Goal: Obtain resource: Download file/media

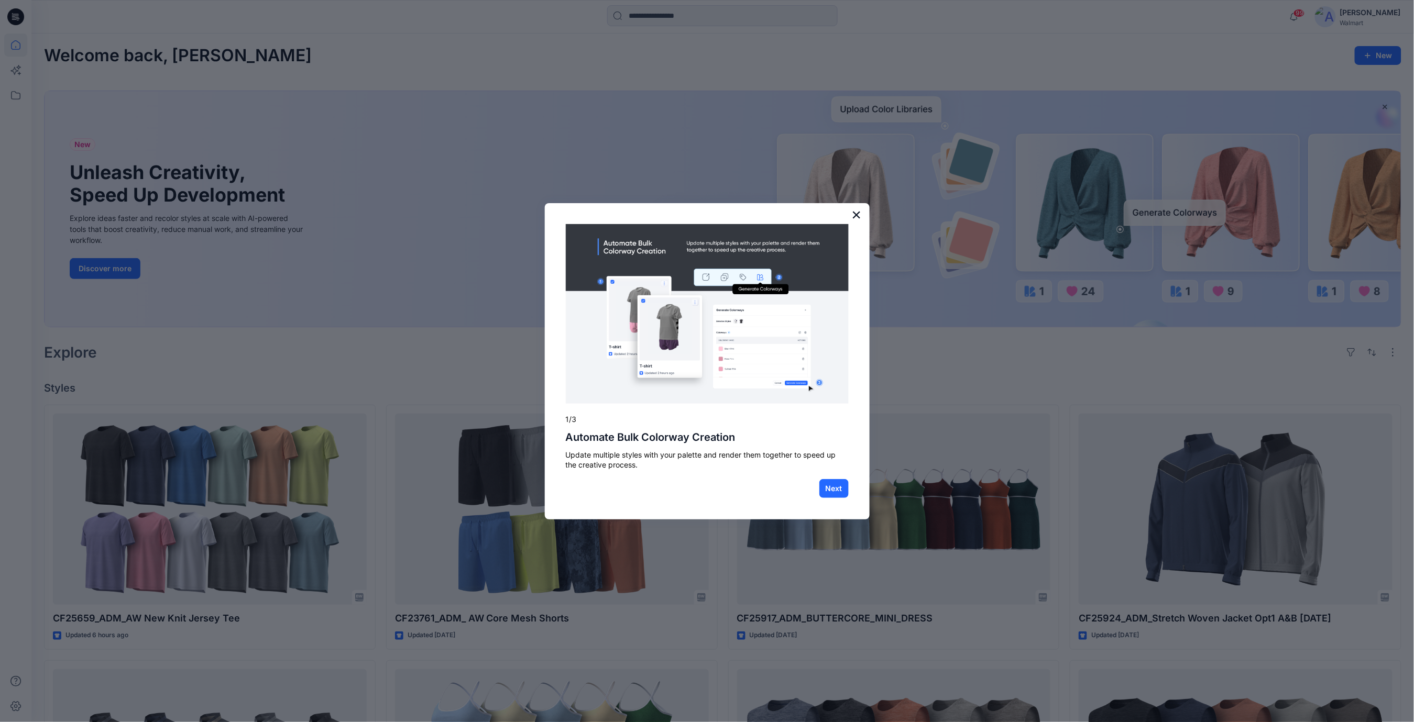
click at [860, 210] on button "×" at bounding box center [857, 214] width 10 height 17
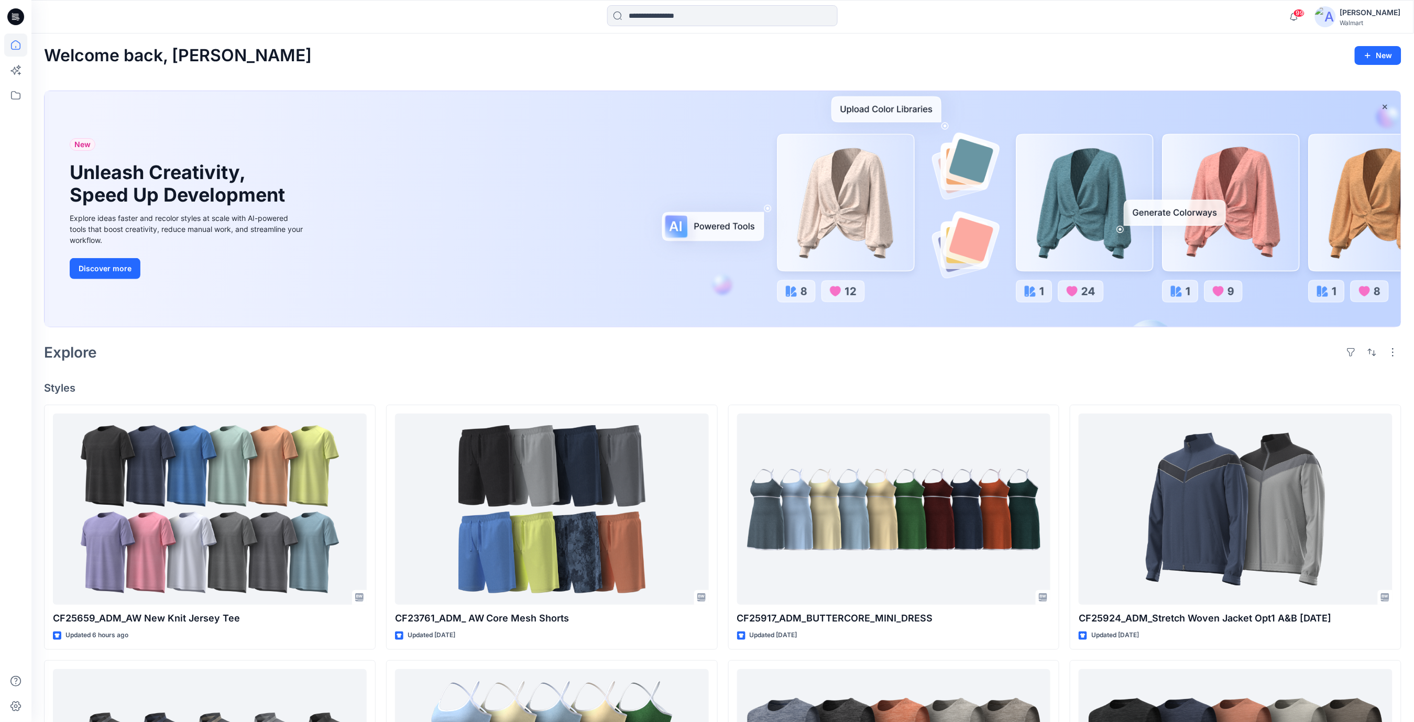
click at [755, 362] on div "Explore" at bounding box center [722, 352] width 1357 height 25
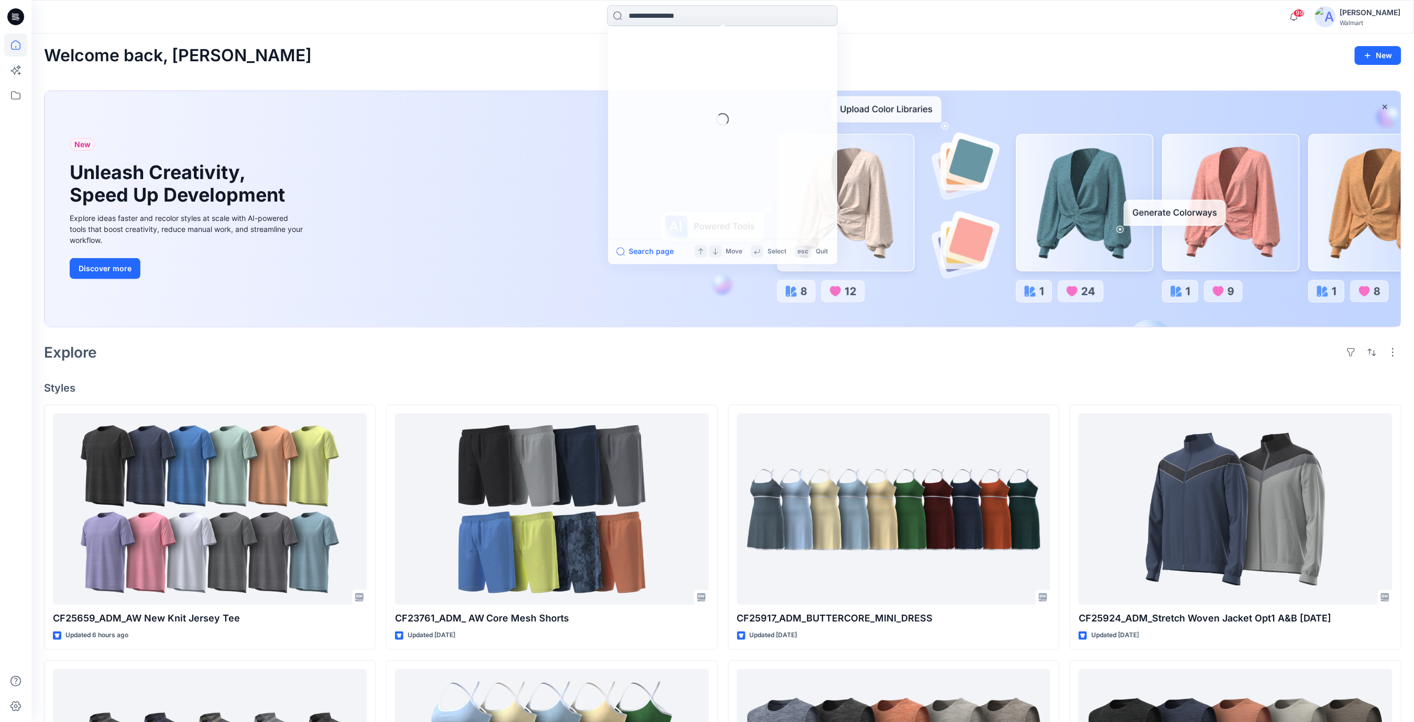
click at [656, 21] on input at bounding box center [722, 15] width 231 height 21
type input "*******"
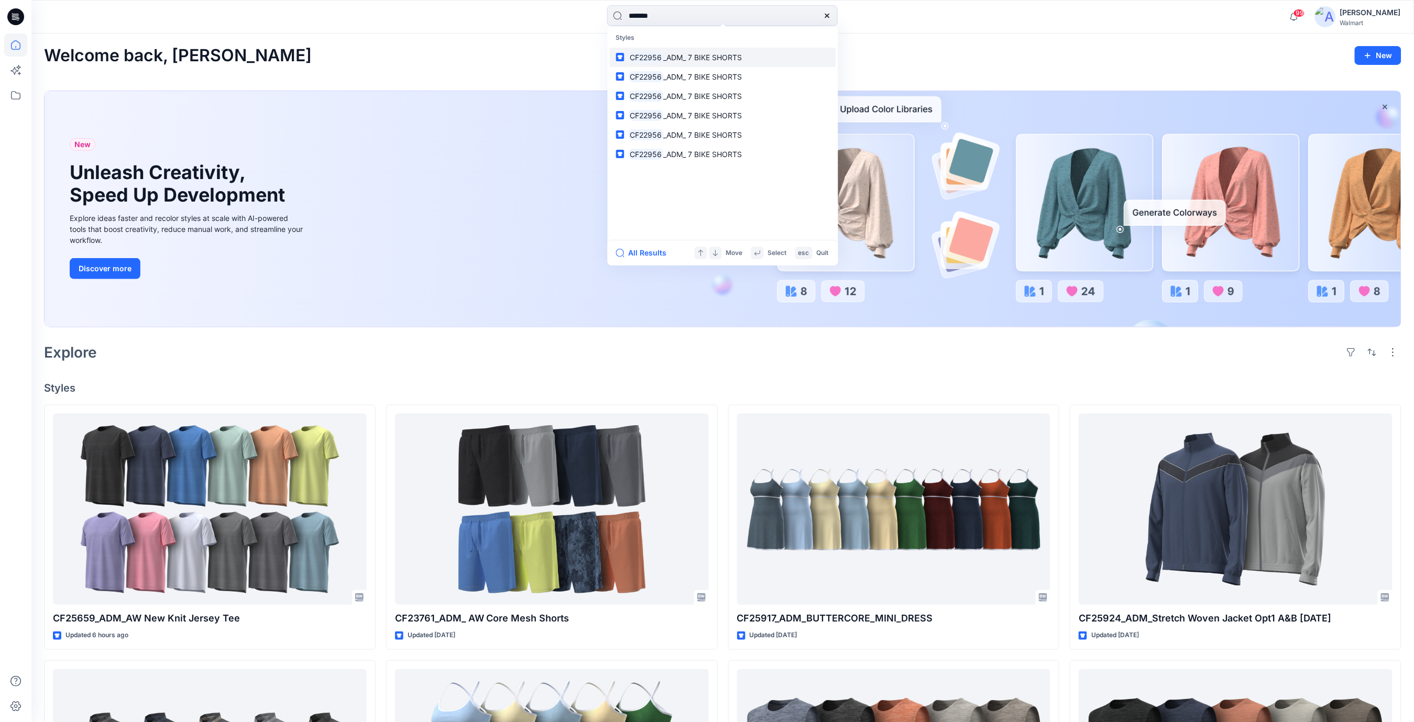
click at [703, 61] on span "_ADM_ 7 BIKE SHORTS" at bounding box center [702, 57] width 79 height 9
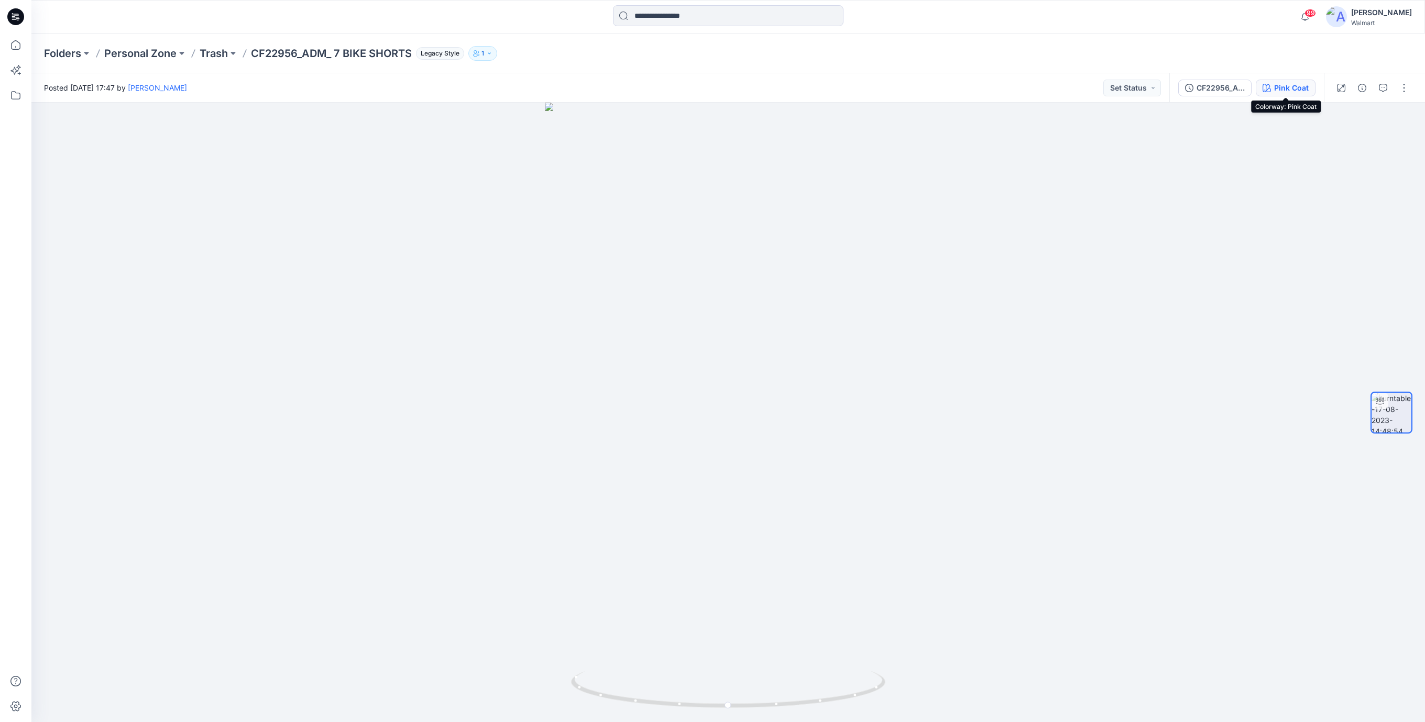
click at [1288, 90] on div "Pink Coat" at bounding box center [1291, 88] width 35 height 12
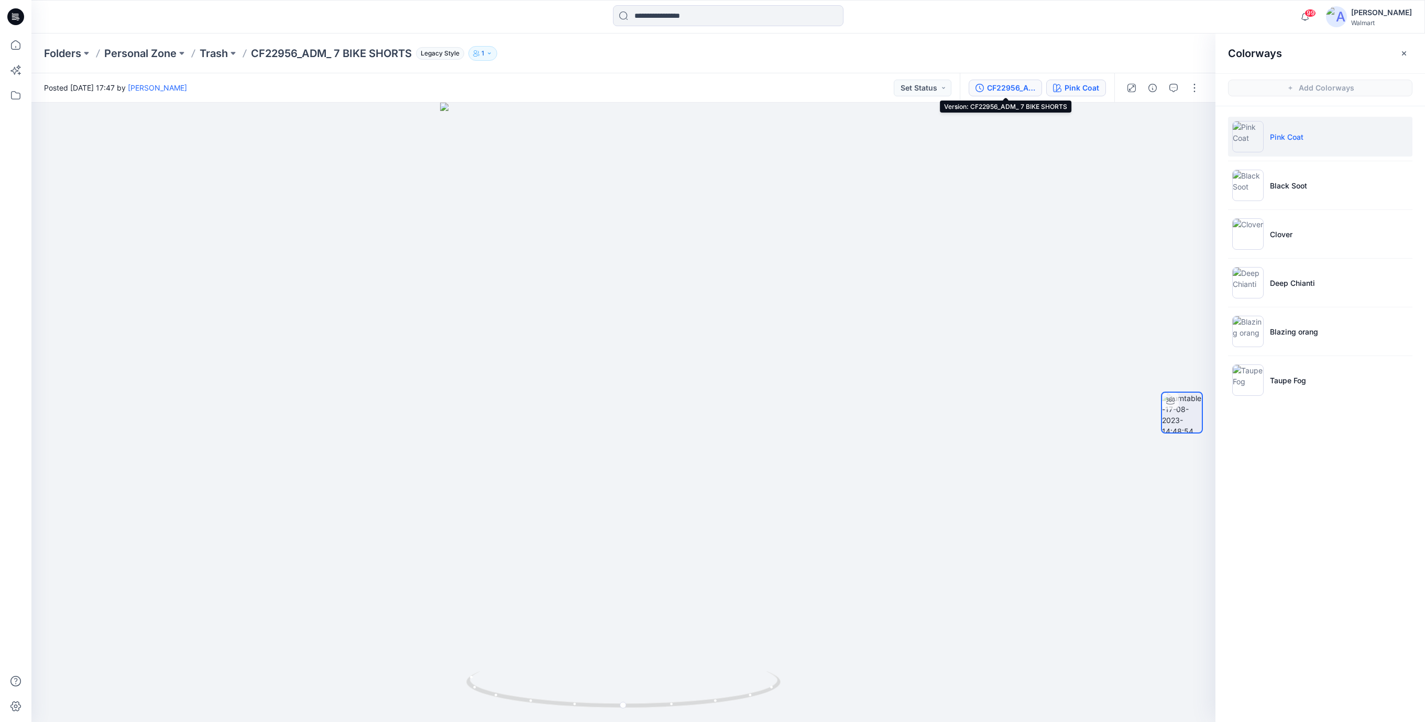
click at [1001, 86] on div "CF22956_ADM_ 7 BIKE SHORTS" at bounding box center [1011, 88] width 48 height 12
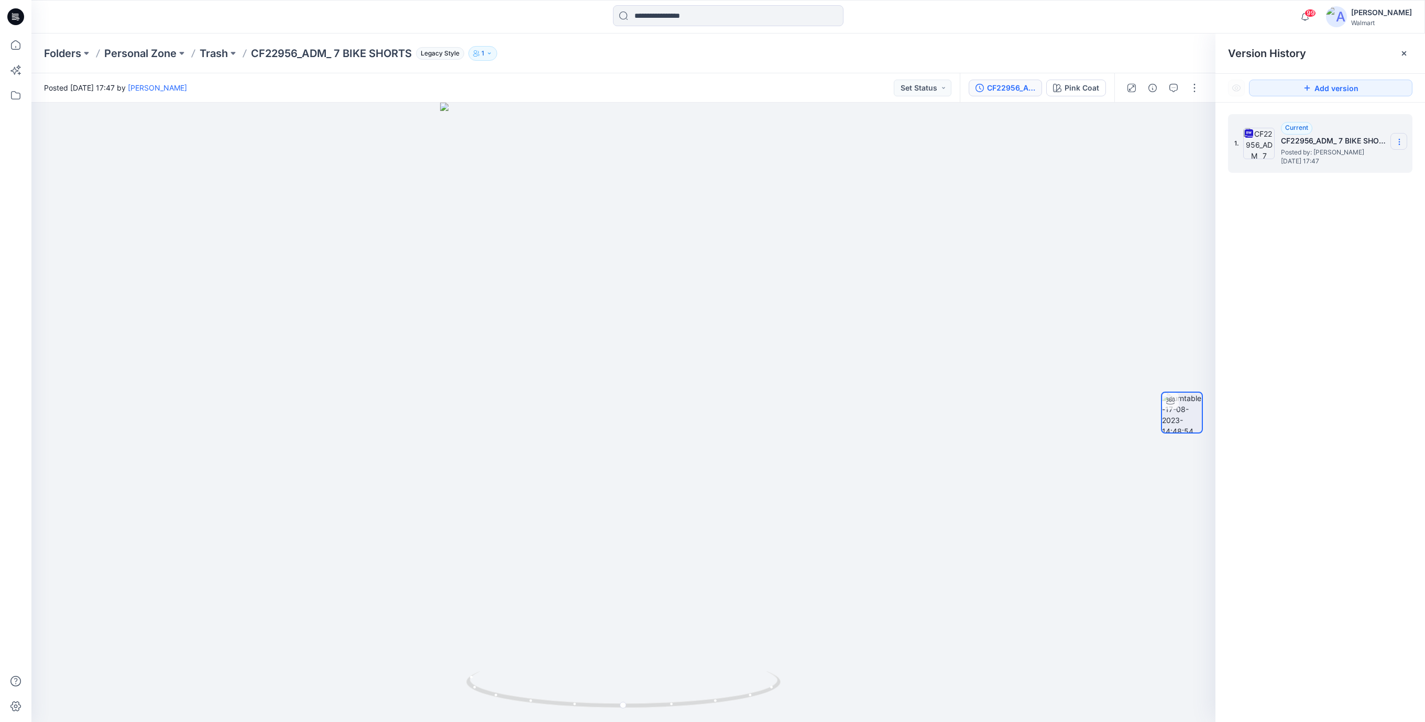
click at [1398, 143] on icon at bounding box center [1399, 142] width 8 height 8
click at [1335, 160] on span "Download Source BW File" at bounding box center [1345, 163] width 87 height 13
click at [815, 52] on div "Folders Personal Zone Trash CF22956_ADM_ 7 BIKE SHORTS Legacy Style 1" at bounding box center [687, 53] width 1287 height 15
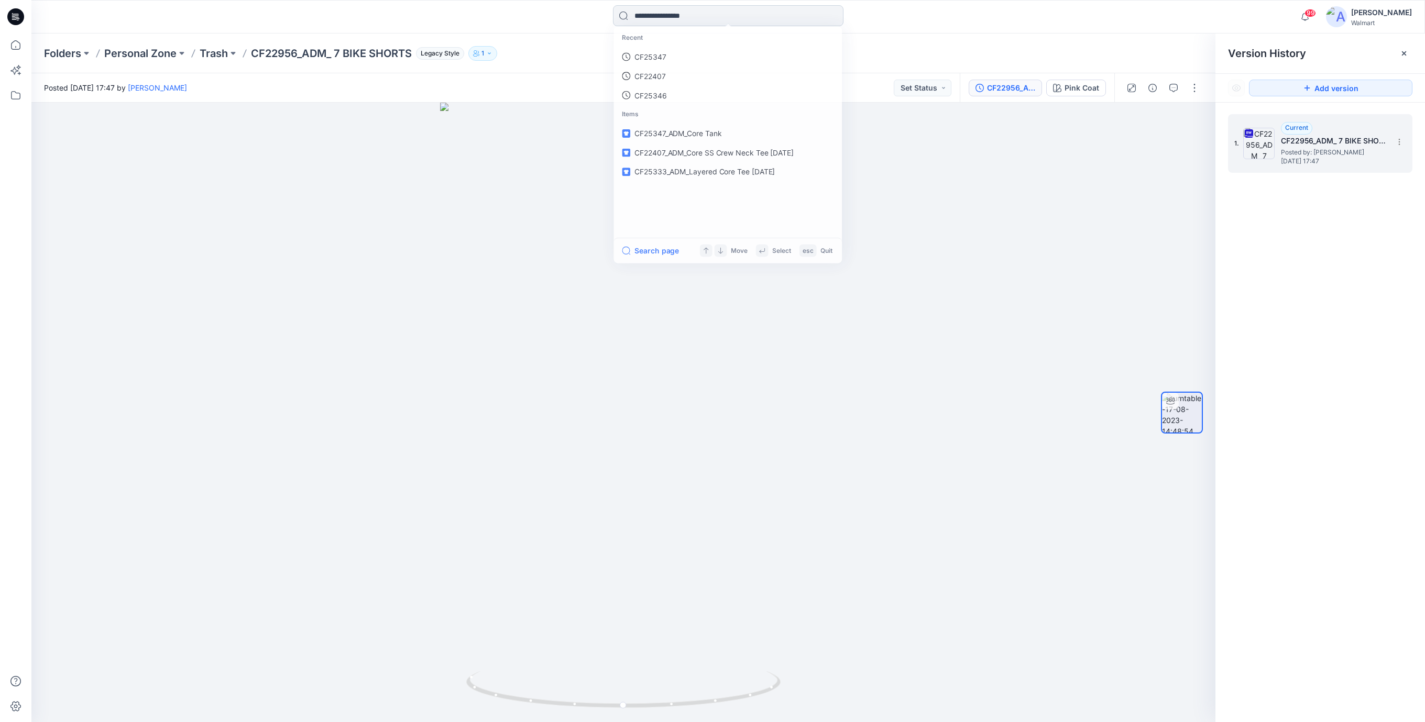
click at [767, 14] on input at bounding box center [728, 15] width 231 height 21
click at [11, 20] on icon at bounding box center [15, 16] width 17 height 17
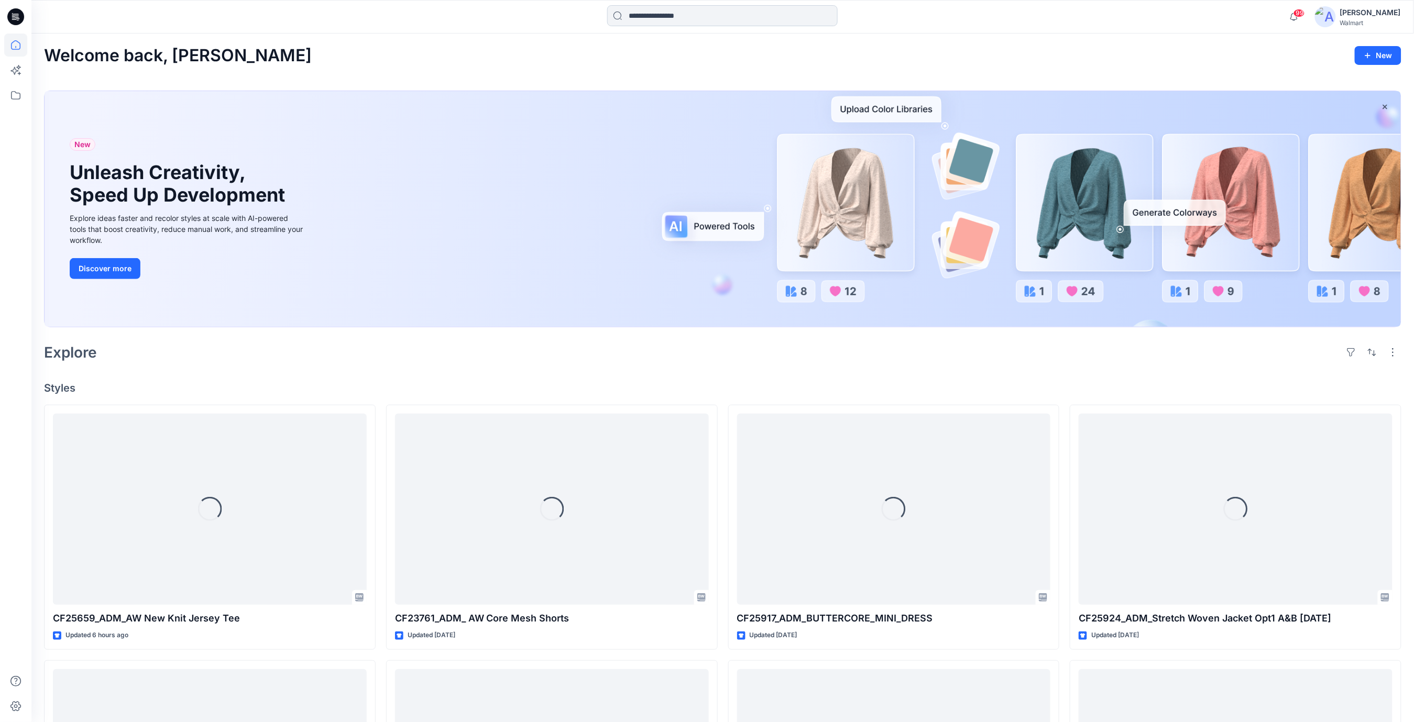
click at [638, 18] on input at bounding box center [722, 15] width 231 height 21
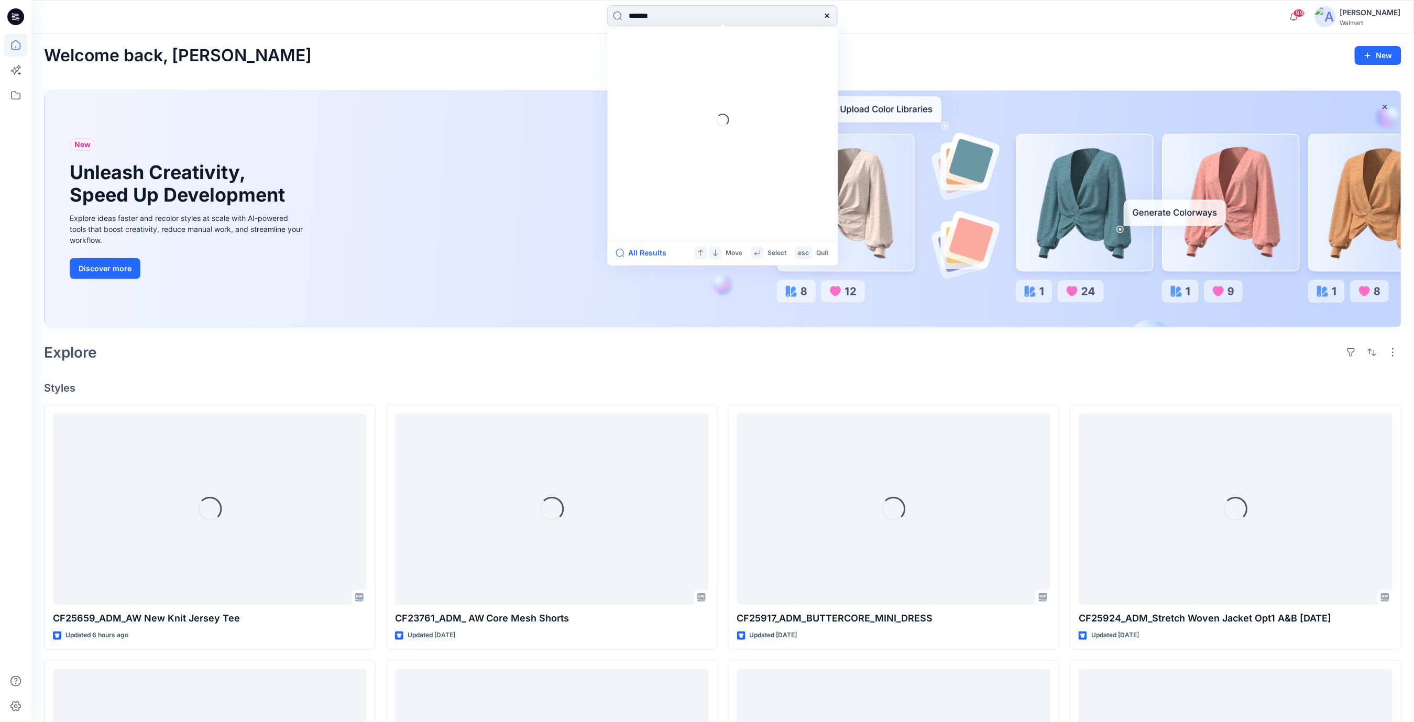
type input "*******"
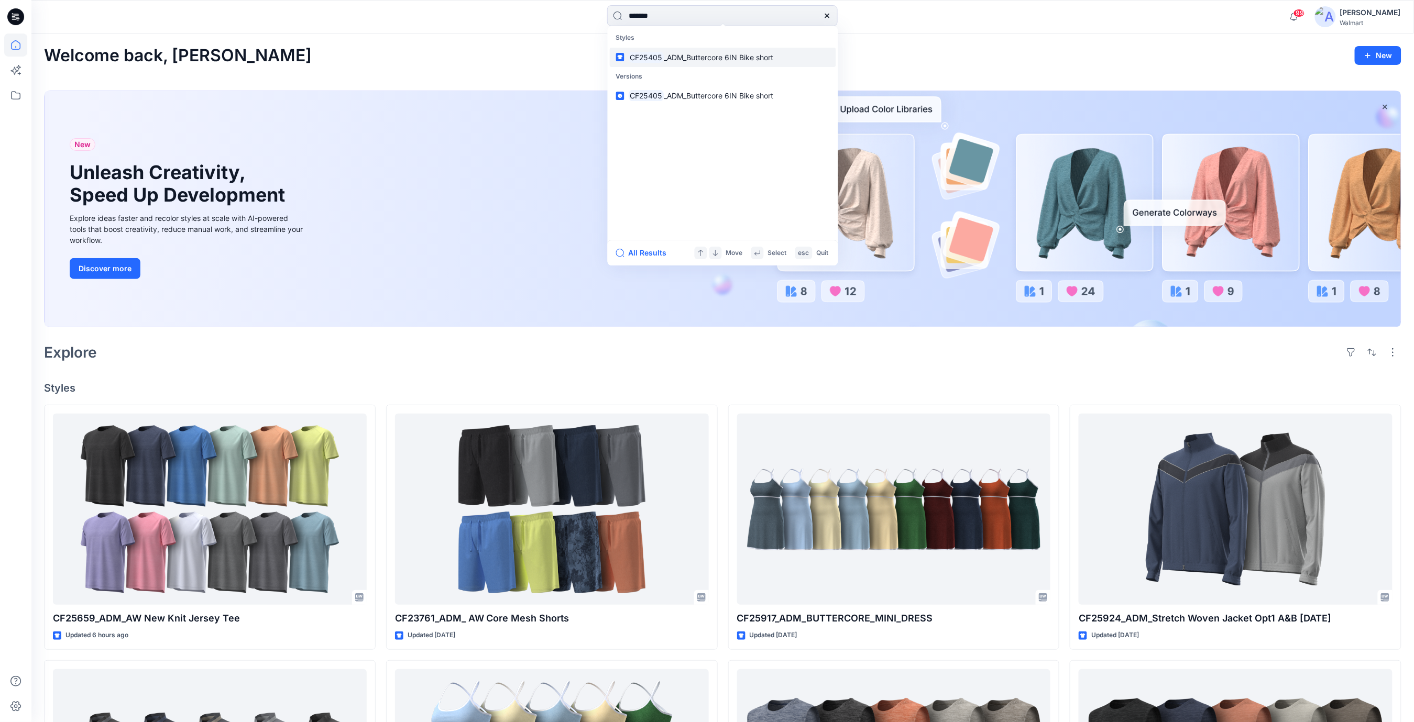
click at [720, 57] on span "_ADM_Buttercore 6IN Bike short" at bounding box center [718, 57] width 109 height 9
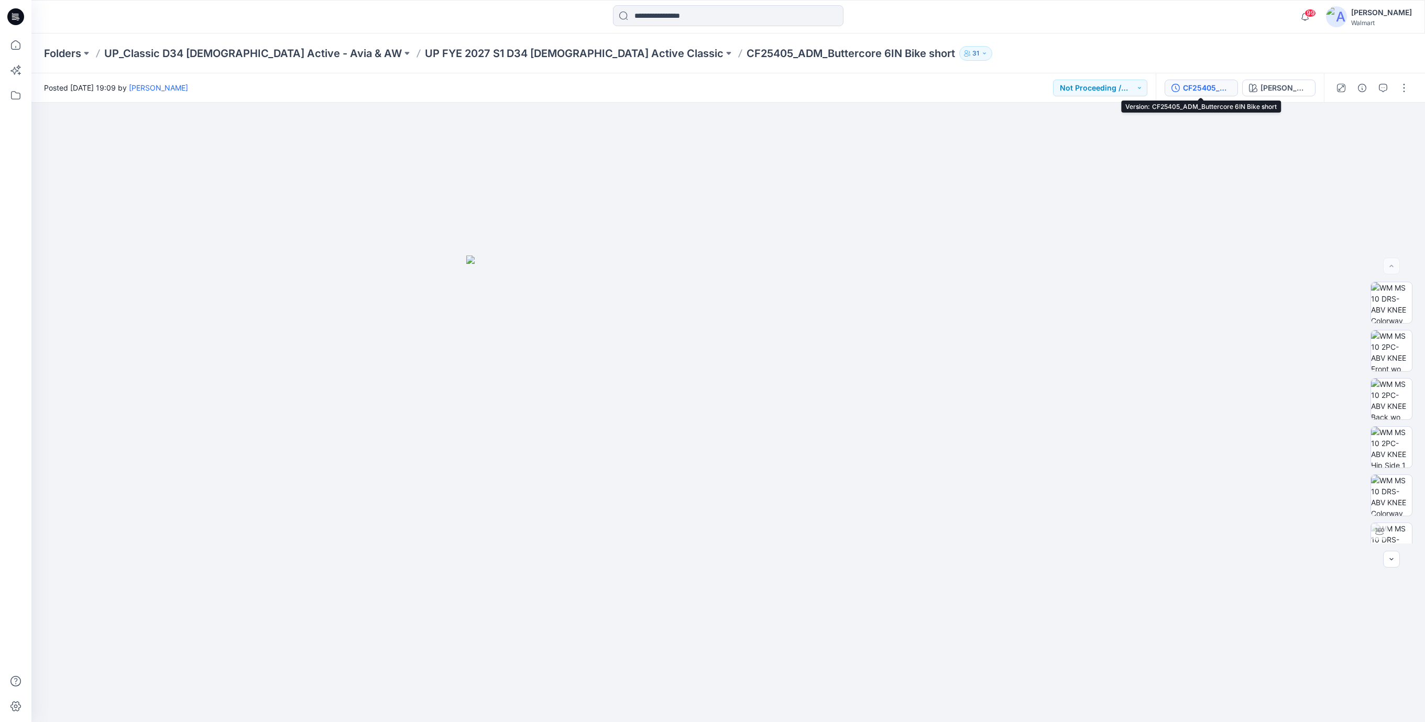
click at [1199, 89] on div "CF25405_ADM_Buttercore 6IN Bike short" at bounding box center [1207, 88] width 48 height 12
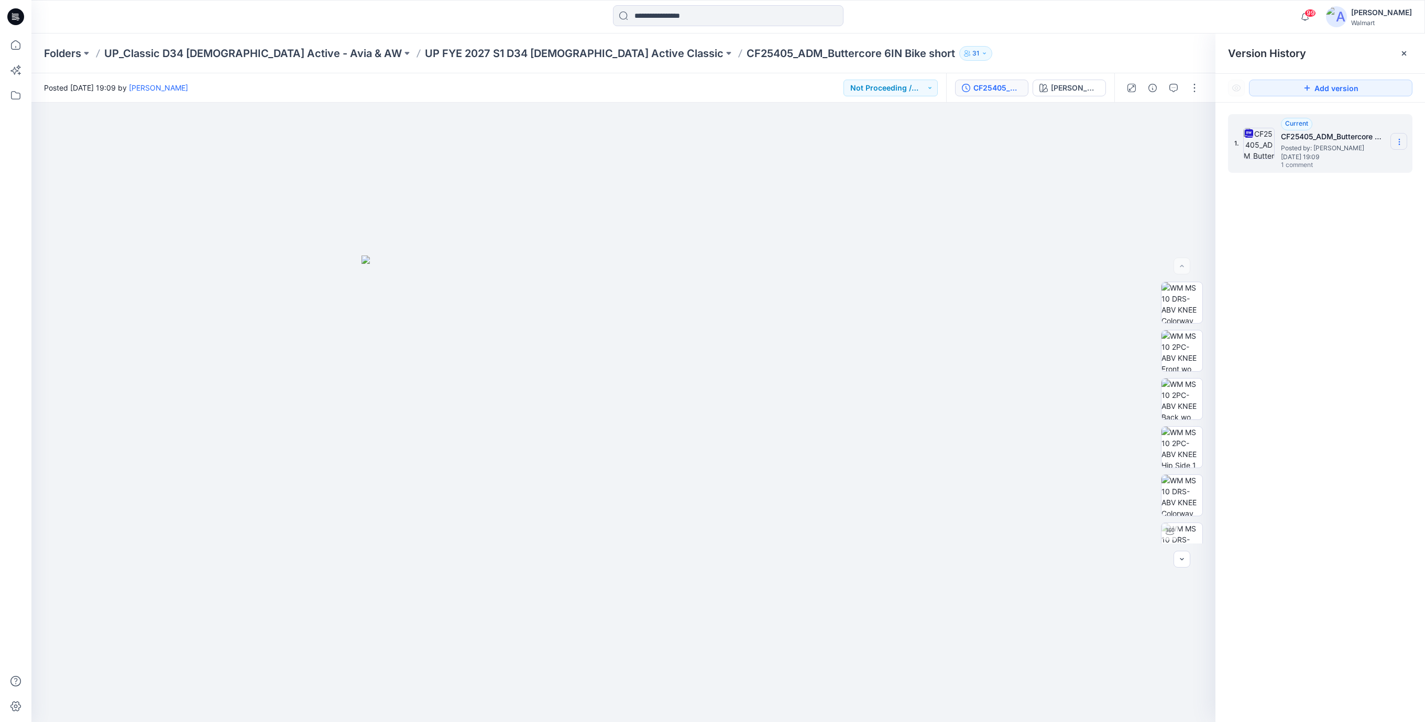
click at [1400, 144] on icon at bounding box center [1399, 142] width 8 height 8
click at [1300, 165] on div "Download Source BW File" at bounding box center [1344, 162] width 122 height 21
drag, startPoint x: 1030, startPoint y: 136, endPoint x: 894, endPoint y: 154, distance: 137.3
click at [1028, 136] on div at bounding box center [623, 413] width 1184 height 620
click at [13, 20] on icon at bounding box center [15, 16] width 17 height 17
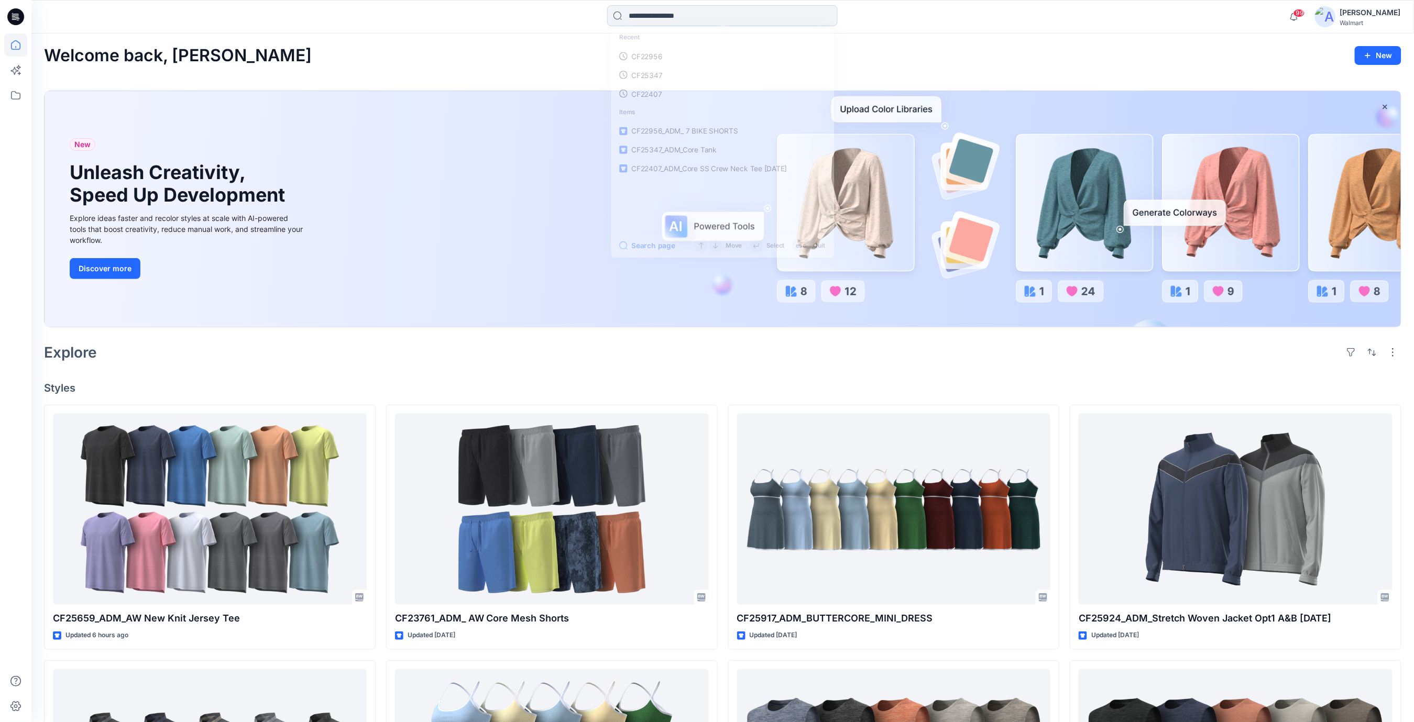
click at [657, 17] on input at bounding box center [722, 15] width 231 height 21
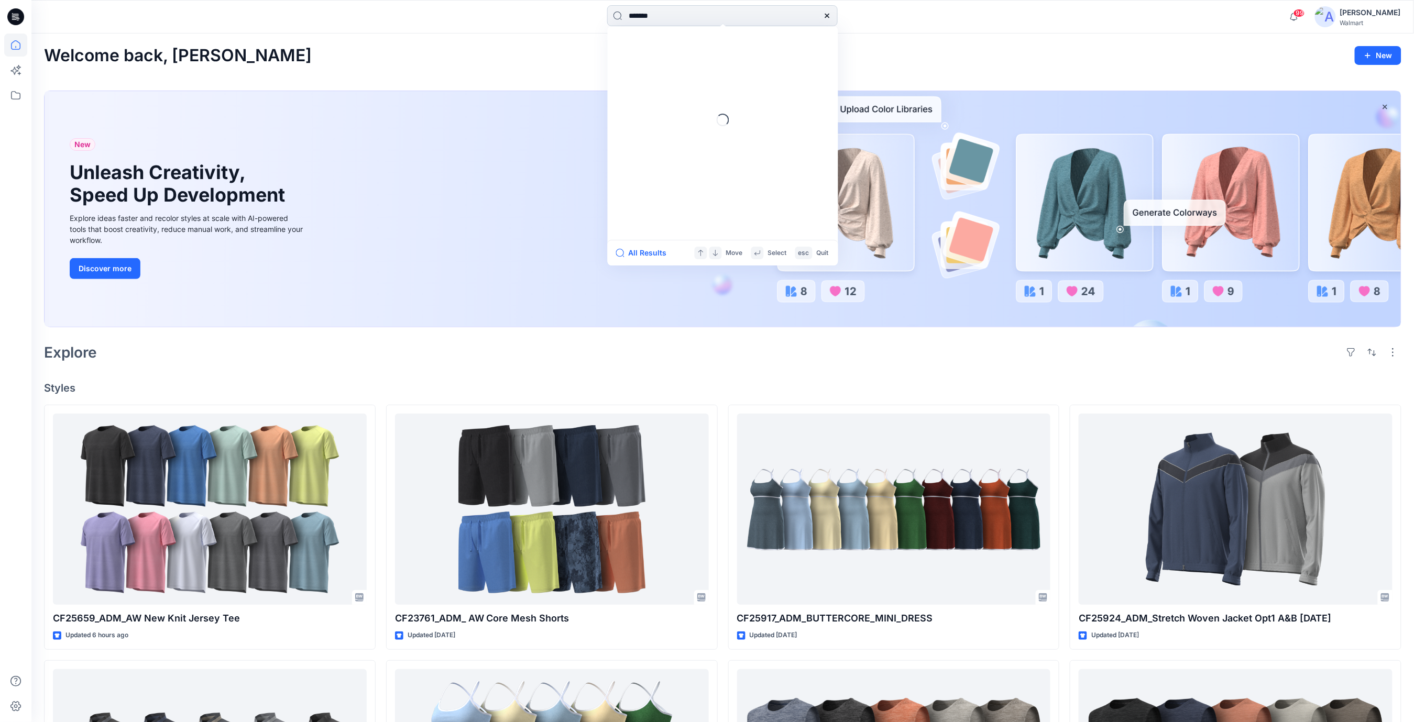
type input "*******"
click at [691, 61] on span "_ADM_BUTTERCORE_LEGGING" at bounding box center [716, 57] width 106 height 9
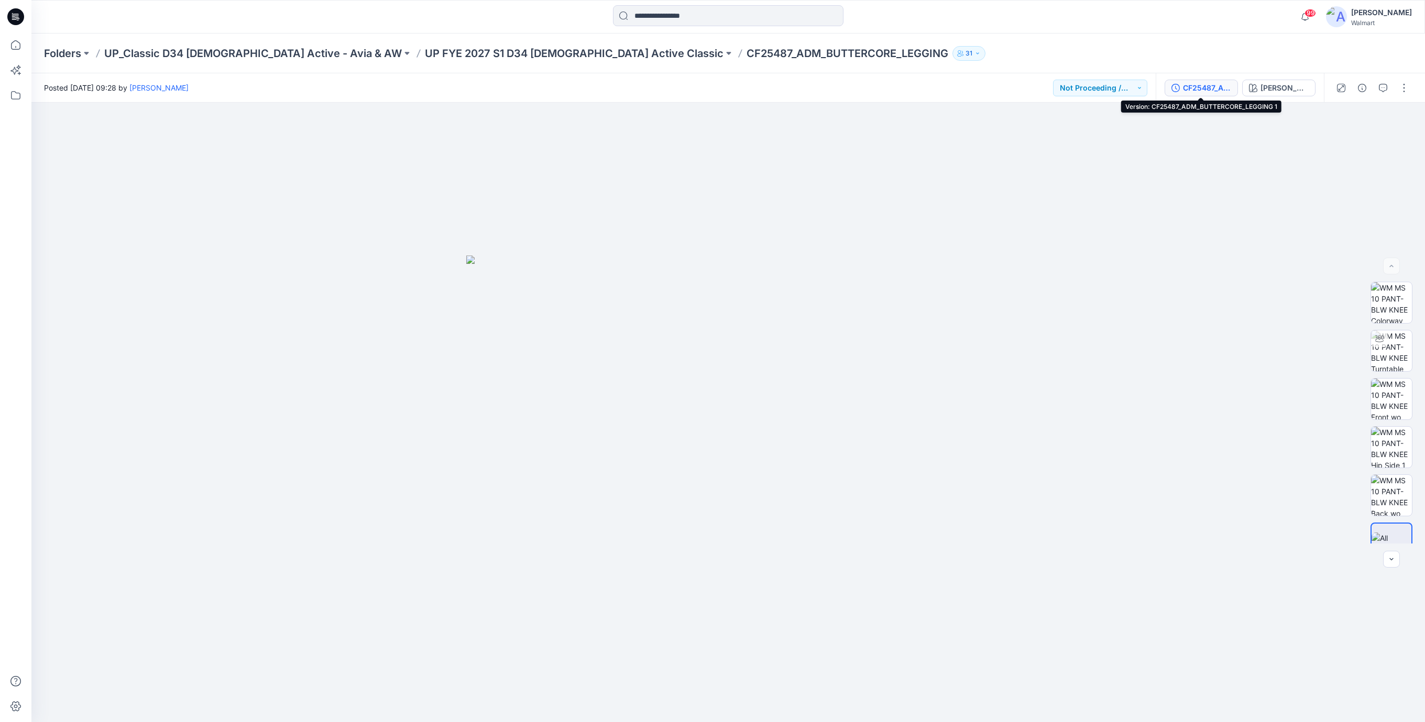
click at [1216, 90] on div "CF25487_ADM_BUTTERCORE_LEGGING 1" at bounding box center [1207, 88] width 48 height 12
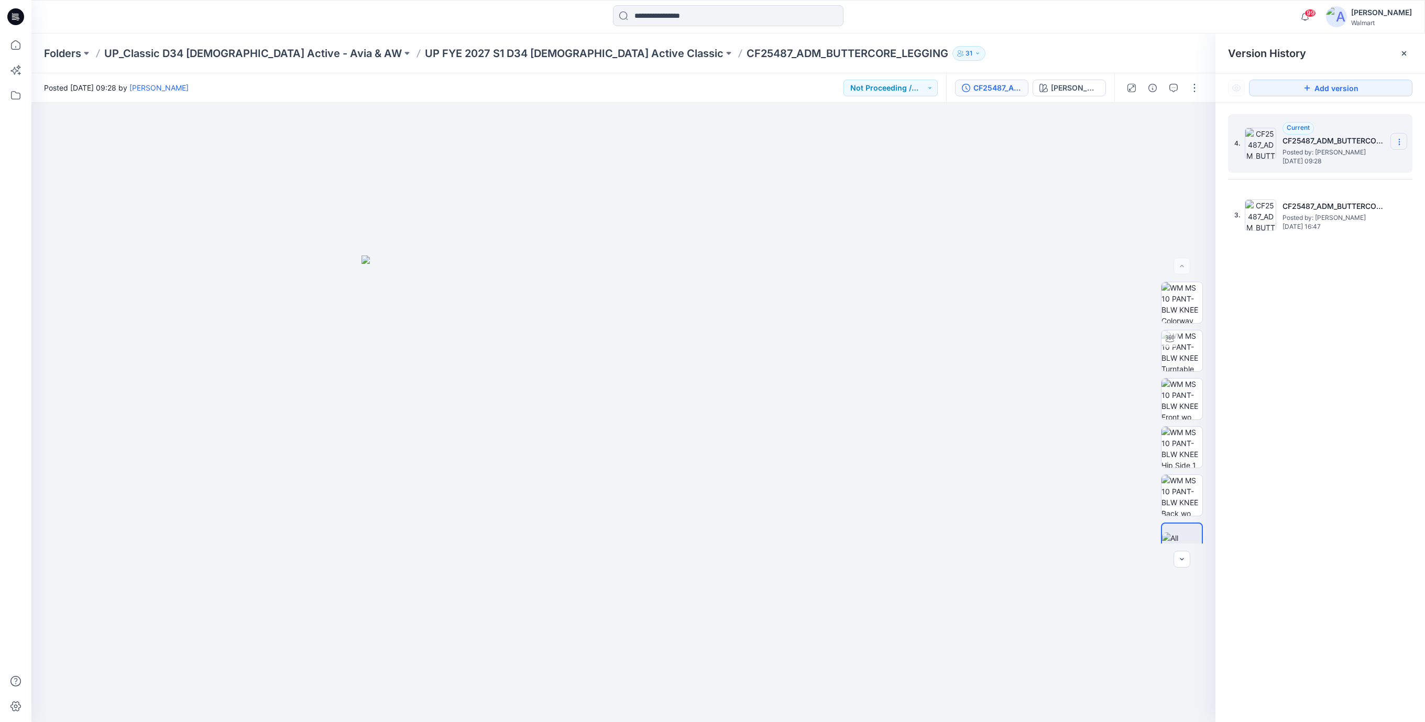
click at [1399, 143] on icon at bounding box center [1399, 142] width 8 height 8
click at [1107, 192] on div at bounding box center [623, 413] width 1184 height 620
click at [1317, 211] on h5 "CF25487_ADM_BUTTERCORE_LEGGING" at bounding box center [1335, 206] width 105 height 13
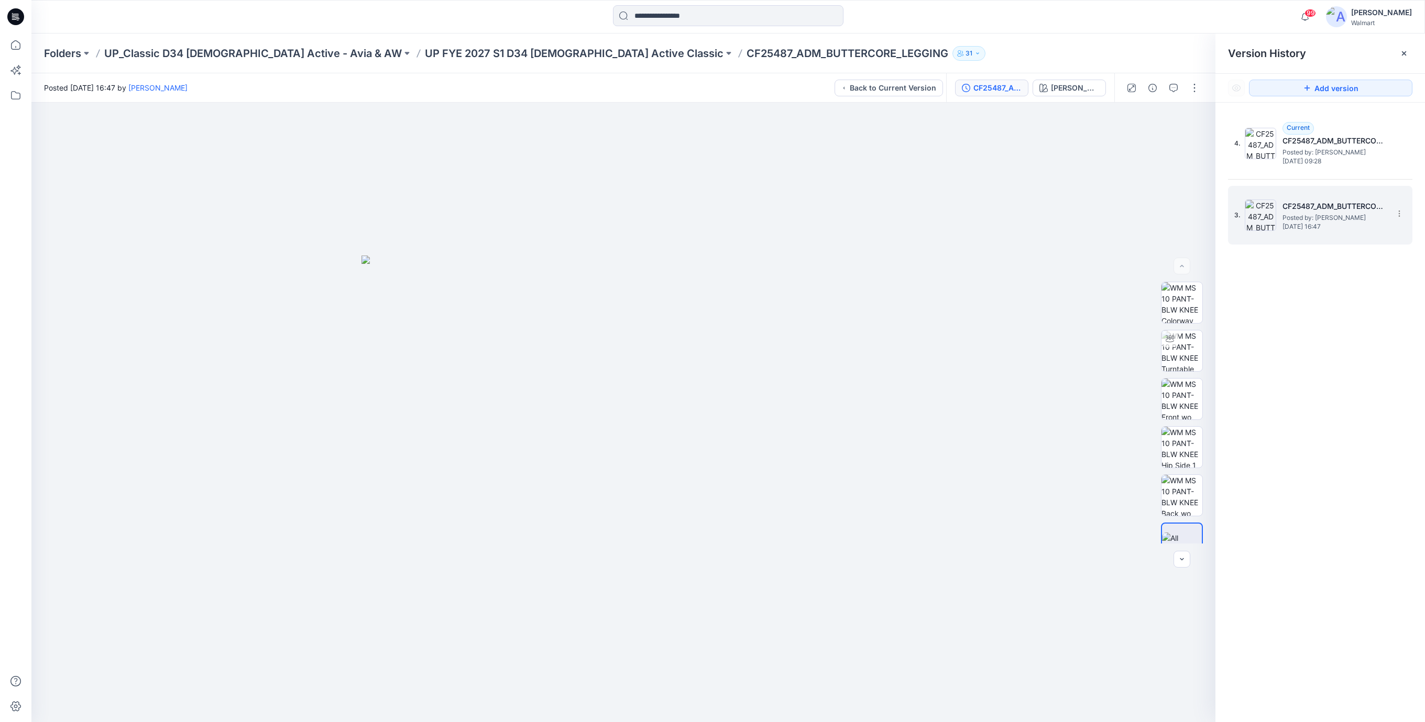
click at [975, 191] on div at bounding box center [623, 413] width 1184 height 620
click at [9, 10] on icon at bounding box center [15, 17] width 17 height 34
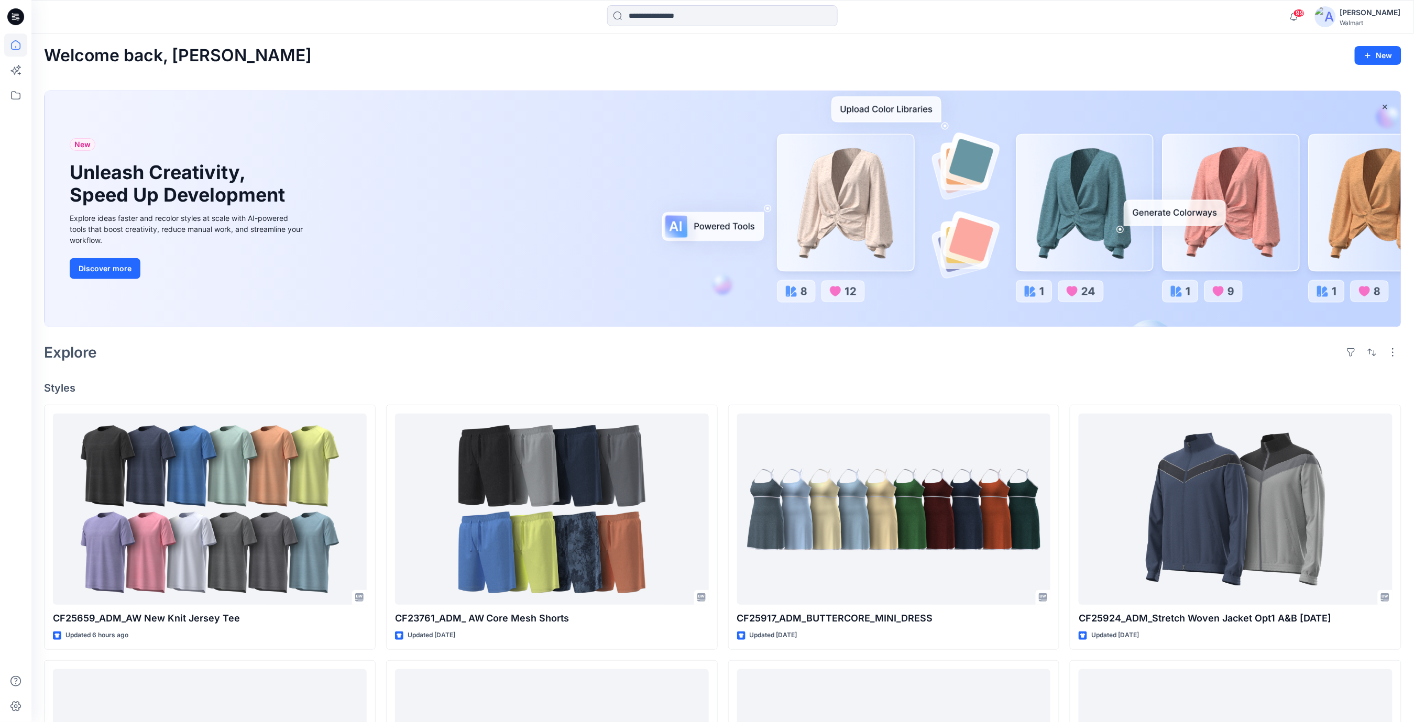
click at [895, 35] on div "Welcome back, [PERSON_NAME] New New Unleash Creativity, Speed Up Development Ex…" at bounding box center [722, 623] width 1383 height 1179
click at [702, 14] on input at bounding box center [722, 15] width 231 height 21
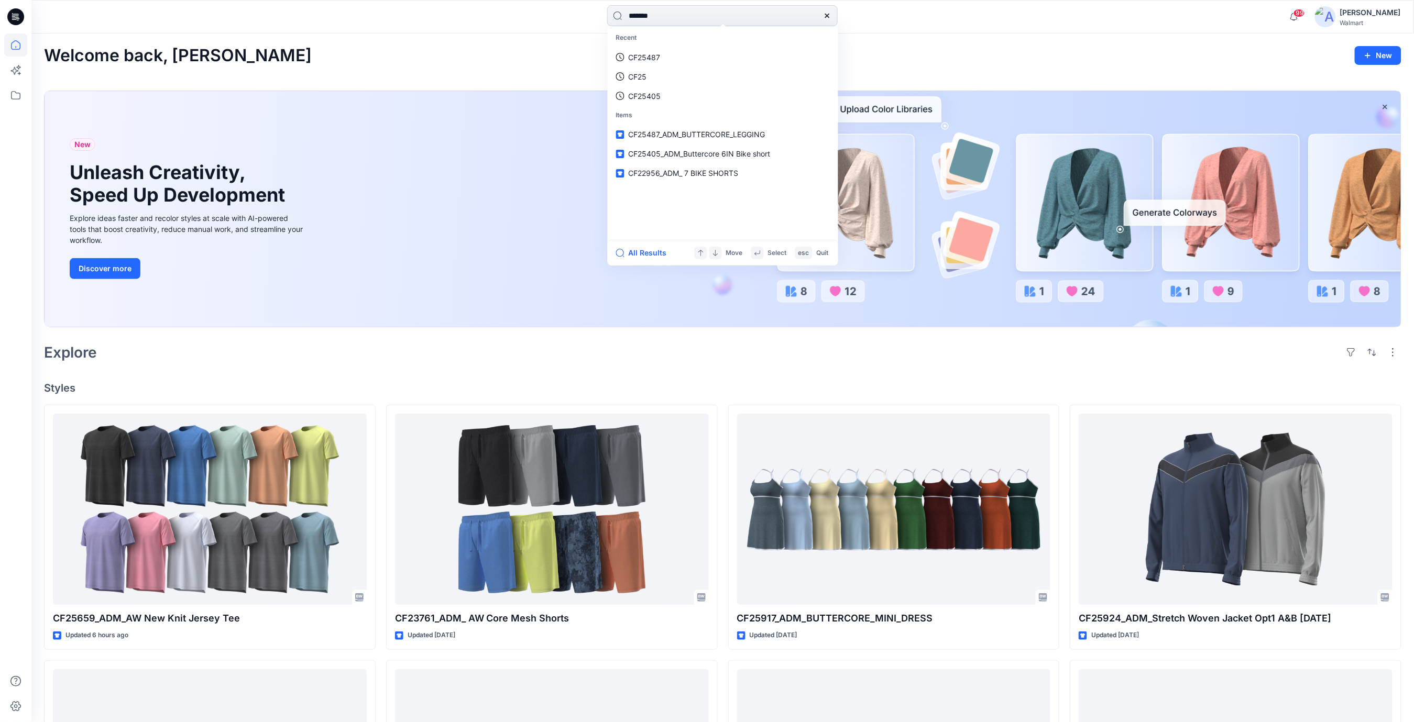
type input "*******"
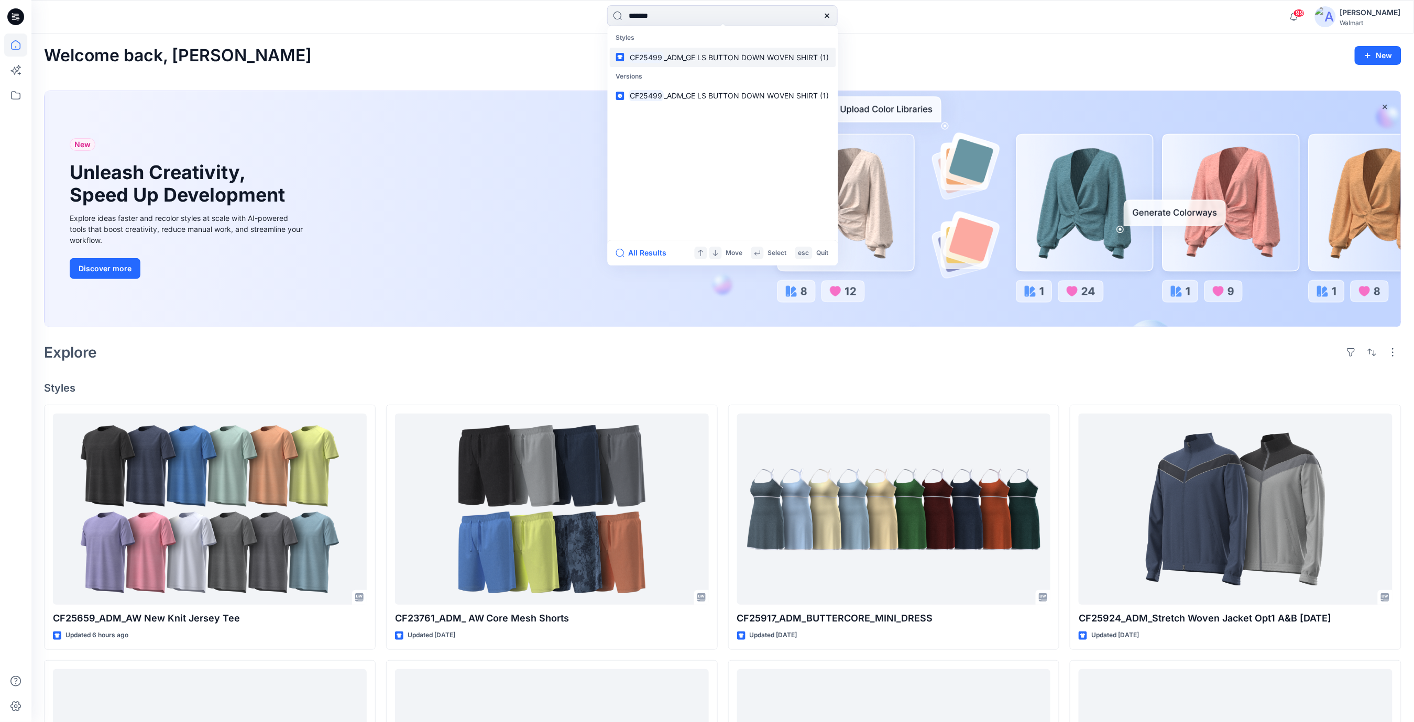
click at [691, 57] on span "_ADM_GE LS BUTTON DOWN WOVEN SHIRT (1)" at bounding box center [746, 57] width 165 height 9
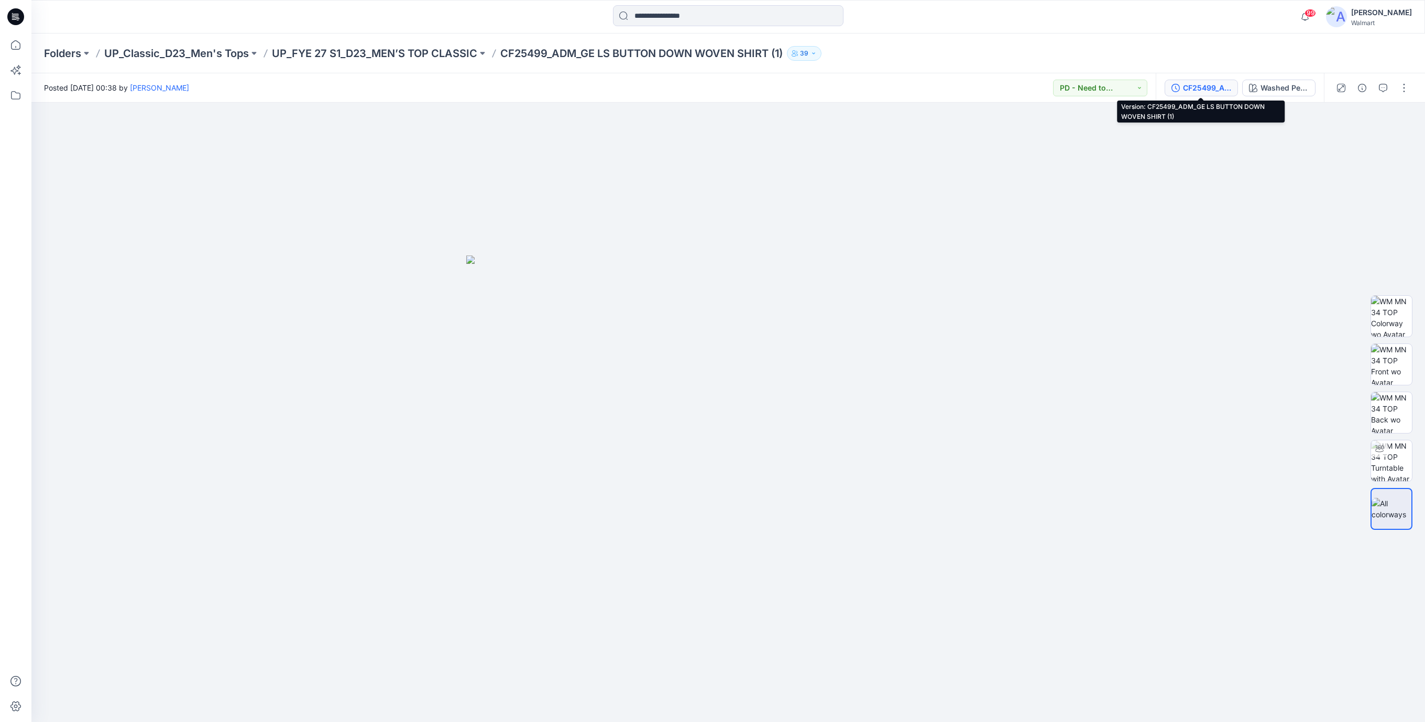
click at [1200, 94] on button "CF25499_ADM_GE LS BUTTON DOWN WOVEN SHIRT (1)" at bounding box center [1201, 88] width 73 height 17
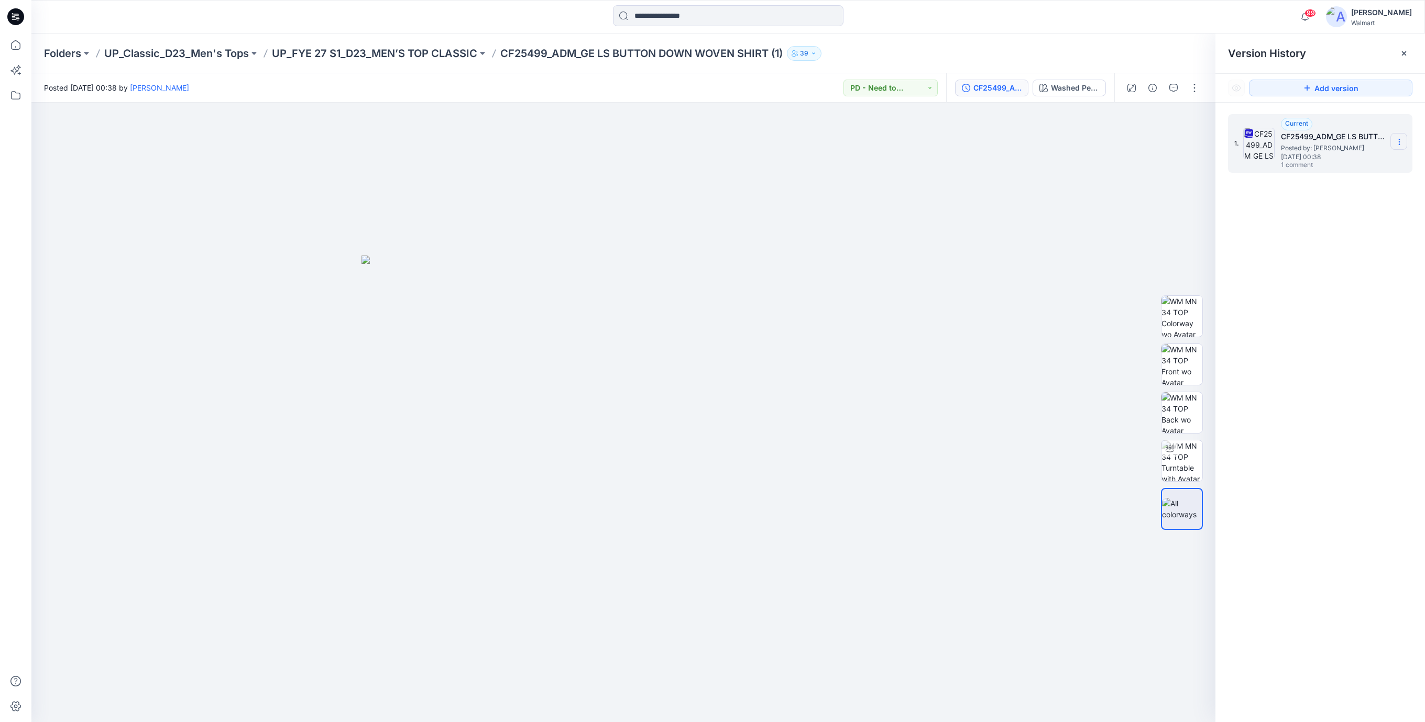
click at [1403, 140] on icon at bounding box center [1399, 142] width 8 height 8
click at [1318, 164] on span "Download Source BW File" at bounding box center [1345, 163] width 87 height 13
drag, startPoint x: 929, startPoint y: 182, endPoint x: 801, endPoint y: 71, distance: 169.0
click at [929, 181] on div at bounding box center [623, 413] width 1184 height 620
click at [19, 16] on icon at bounding box center [15, 16] width 17 height 17
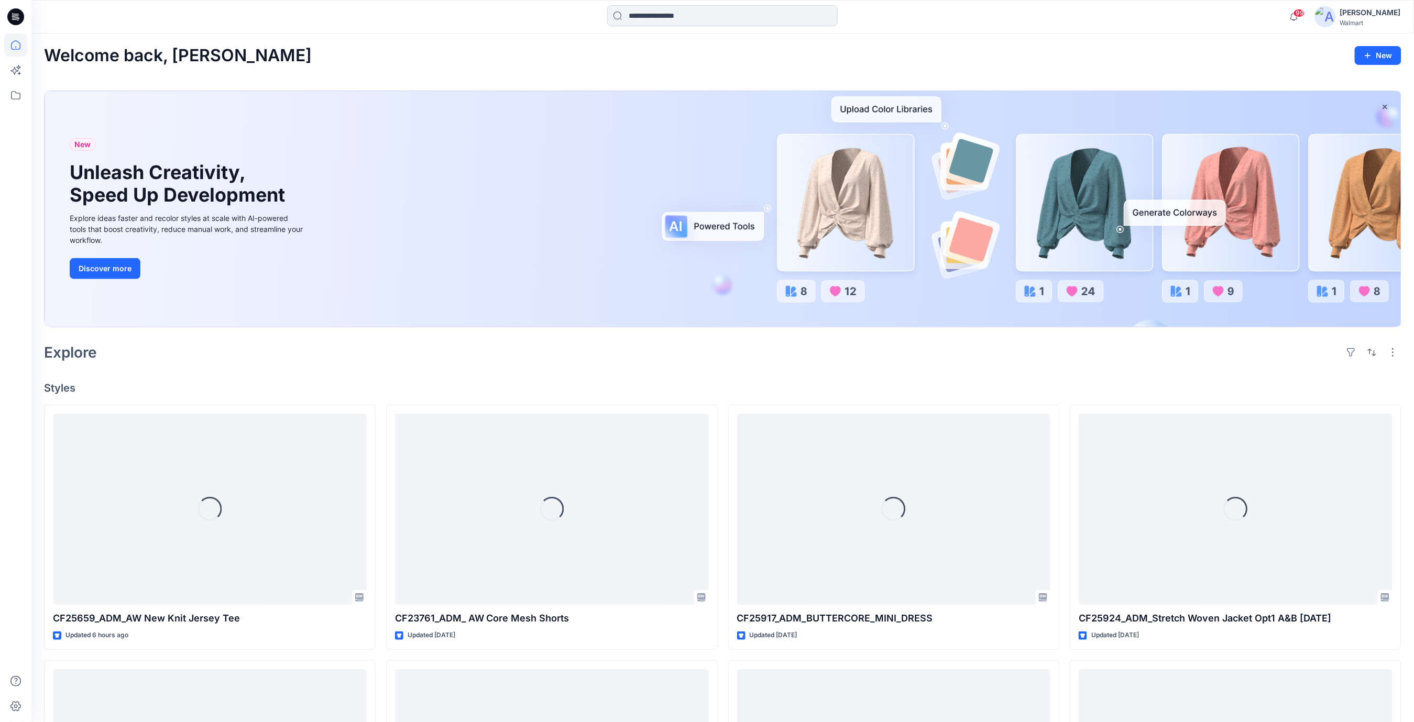
click at [702, 19] on input at bounding box center [722, 15] width 231 height 21
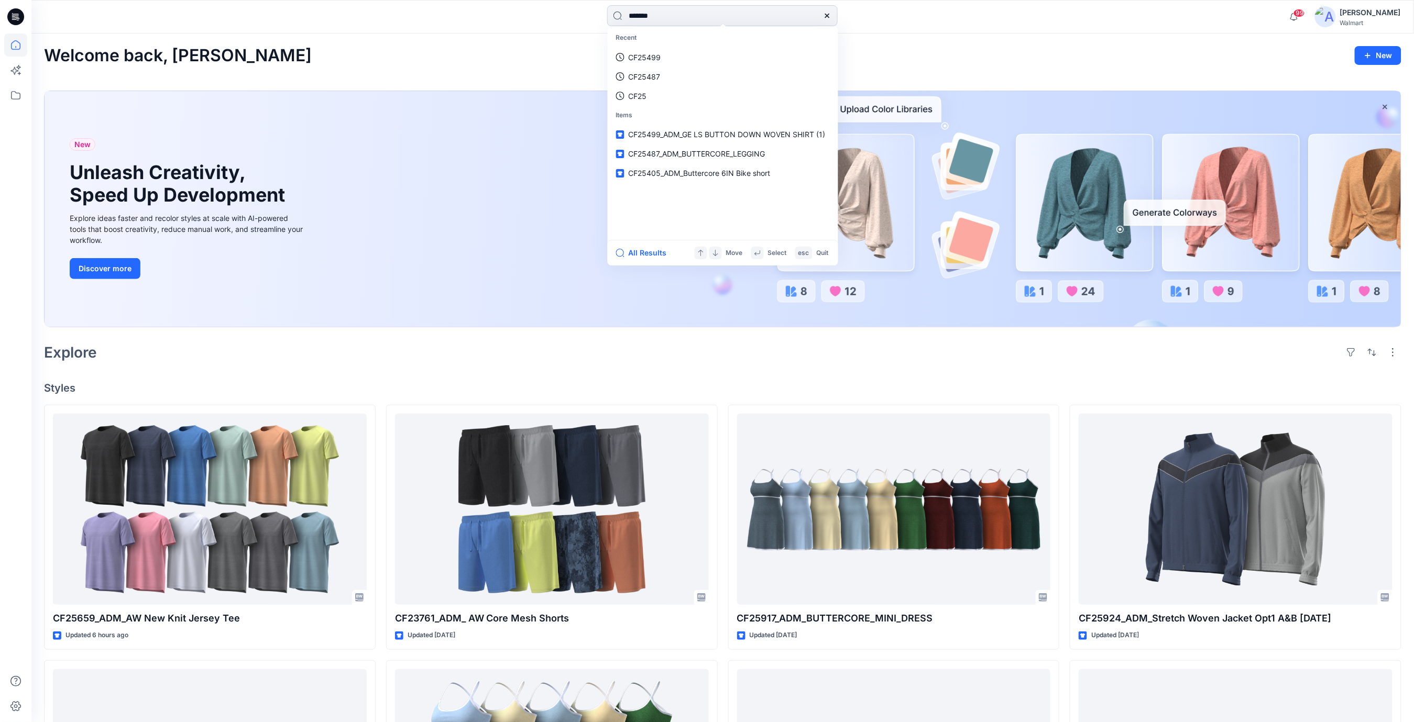
type input "*******"
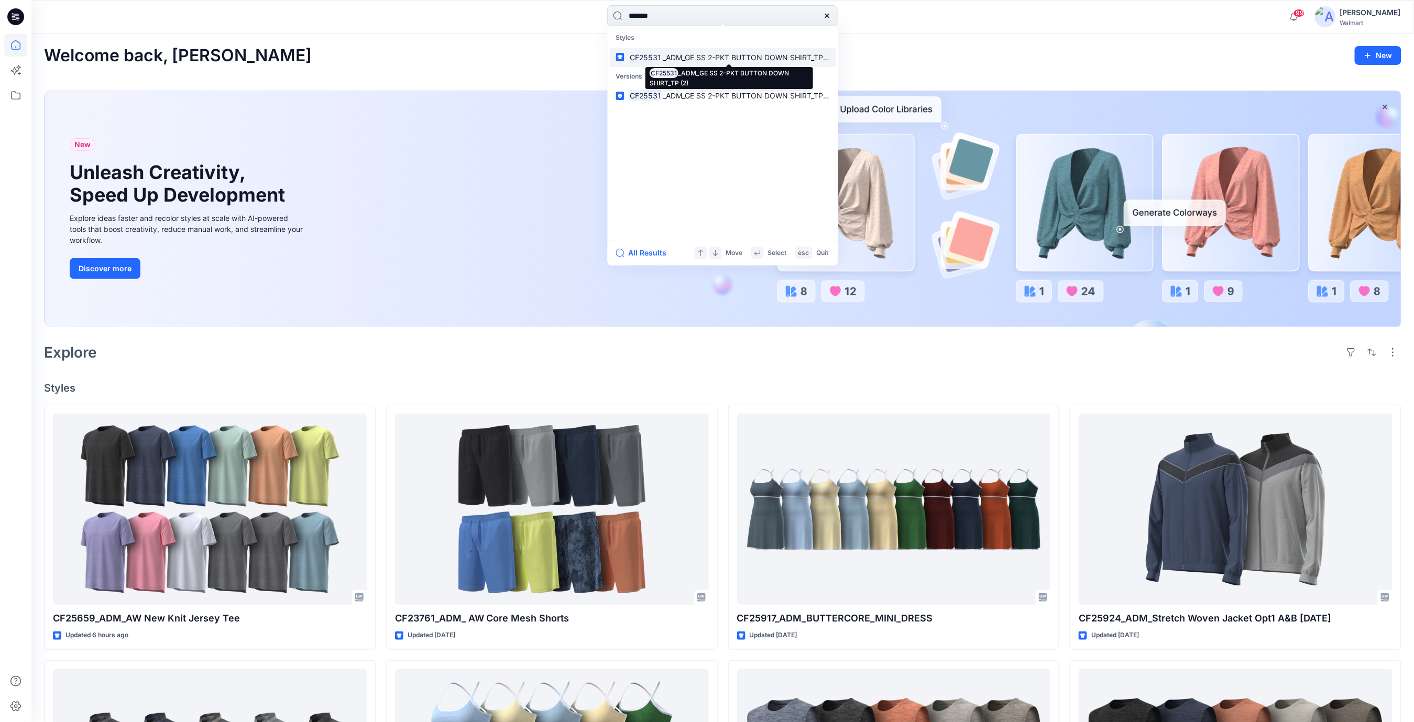
click at [685, 57] on span "_ADM_GE SS 2-PKT BUTTON DOWN SHIRT_TP (2)" at bounding box center [749, 57] width 172 height 9
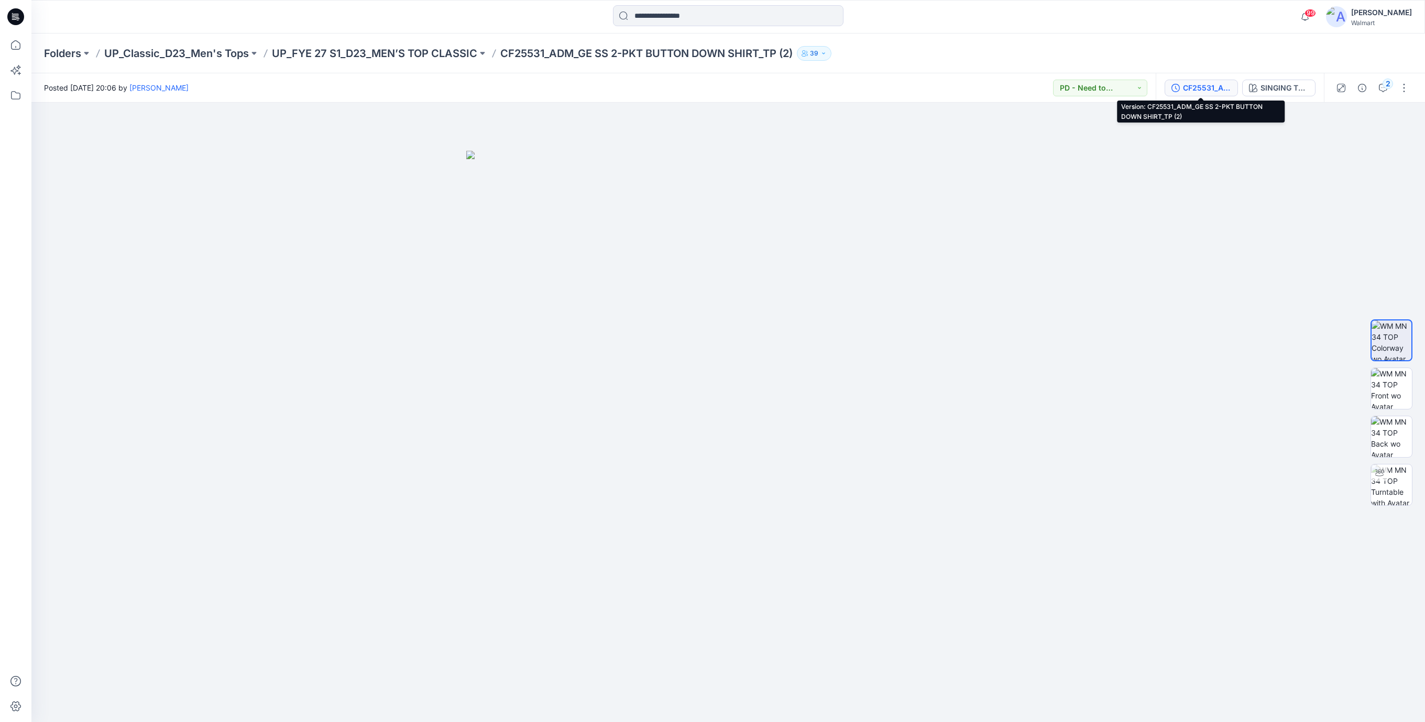
click at [1213, 87] on div "CF25531_ADM_GE SS 2-PKT BUTTON DOWN SHIRT_TP (2)" at bounding box center [1207, 88] width 48 height 12
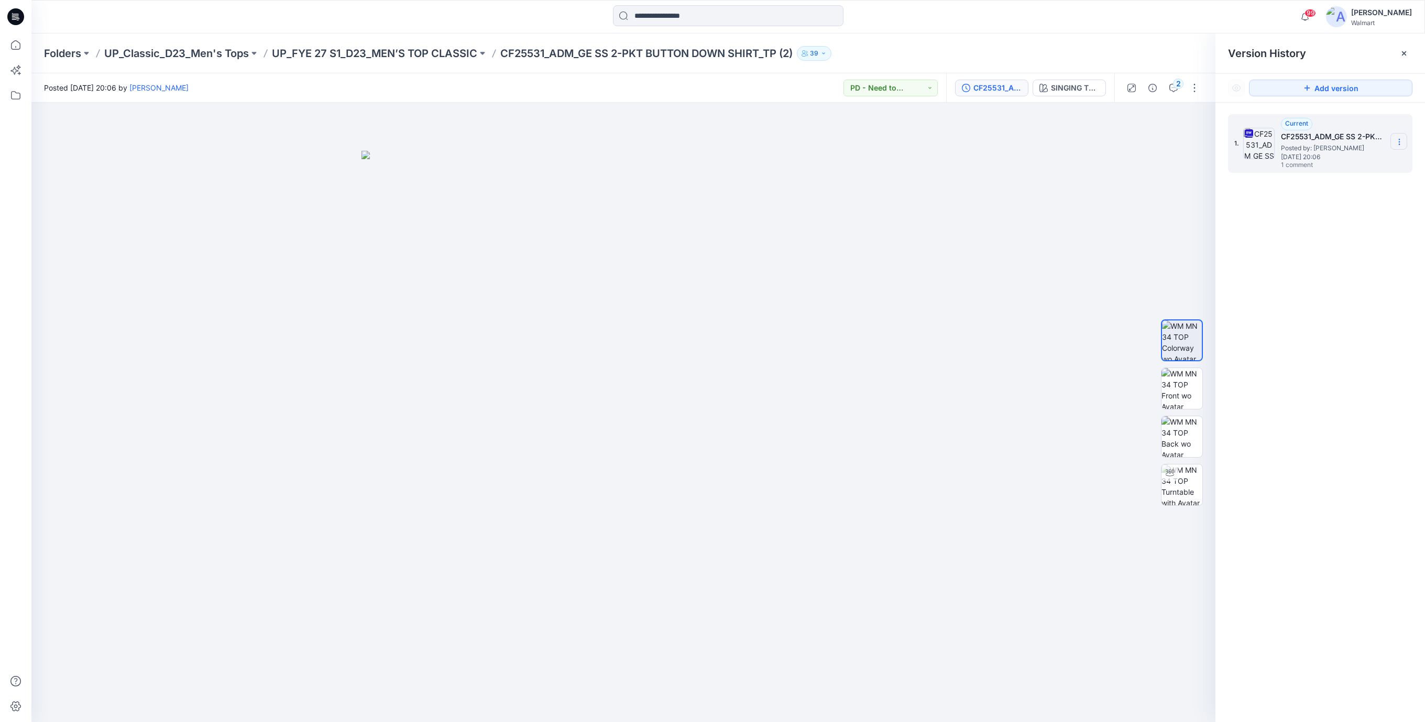
click at [1397, 141] on icon at bounding box center [1399, 142] width 8 height 8
click at [1316, 167] on span "Download Source BW File" at bounding box center [1345, 163] width 87 height 13
click at [20, 20] on icon at bounding box center [15, 16] width 17 height 17
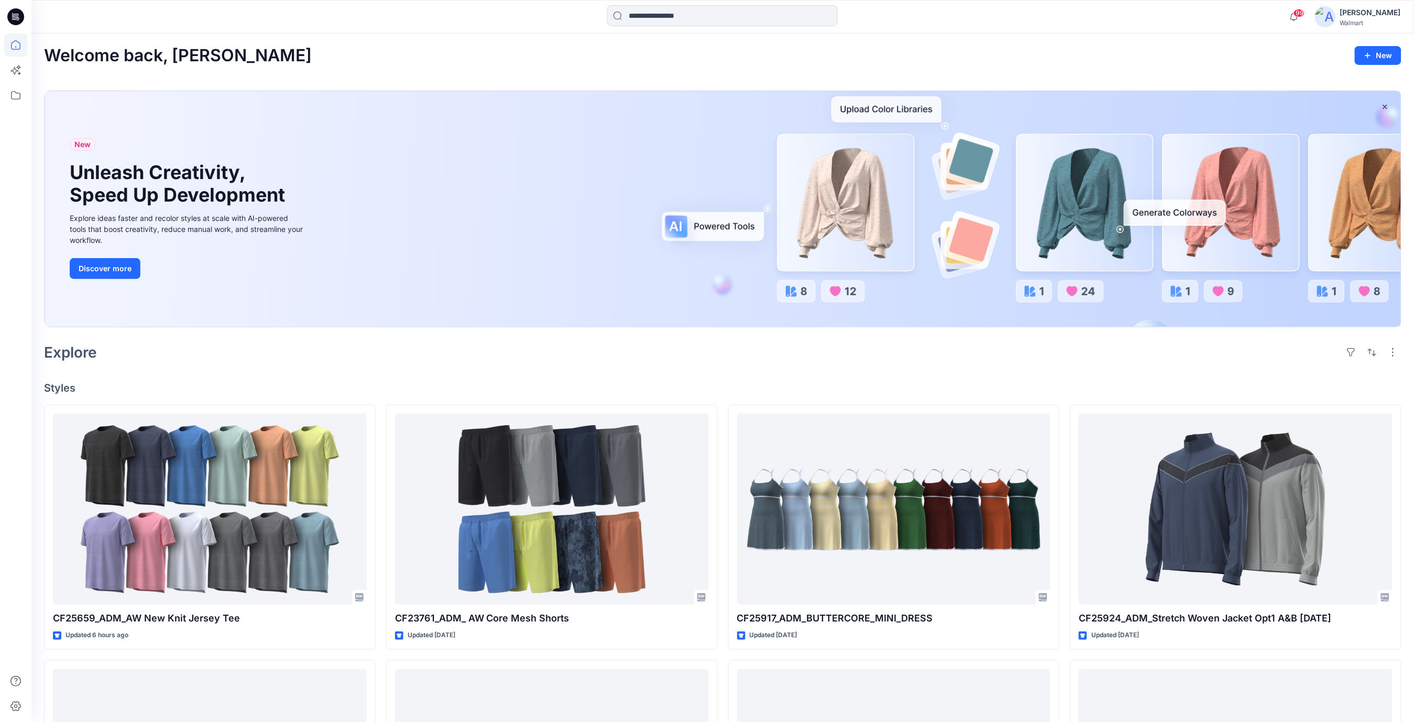
drag, startPoint x: 982, startPoint y: 362, endPoint x: 828, endPoint y: 145, distance: 266.3
click at [982, 361] on div "Explore" at bounding box center [722, 352] width 1357 height 25
